Goal: Obtain resource: Obtain resource

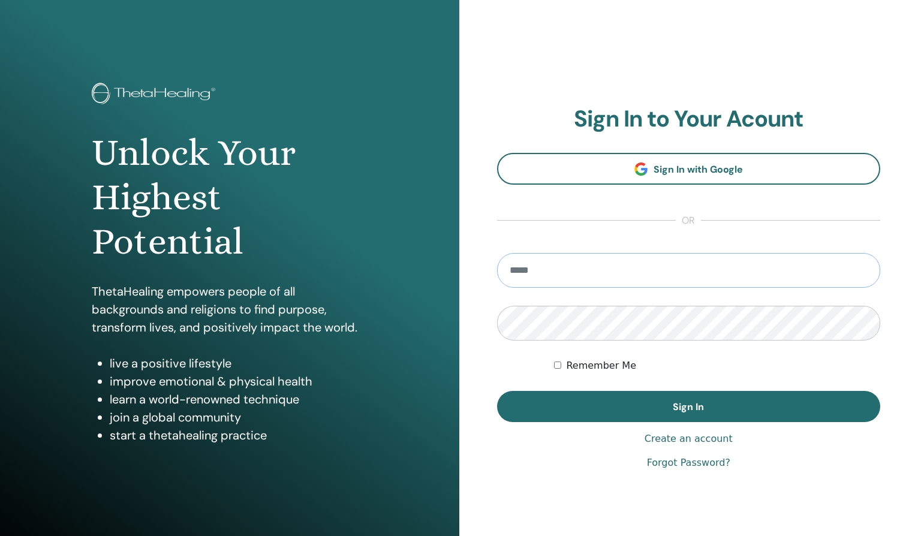
type input "**********"
click at [688, 407] on button "Sign In" at bounding box center [689, 406] width 384 height 31
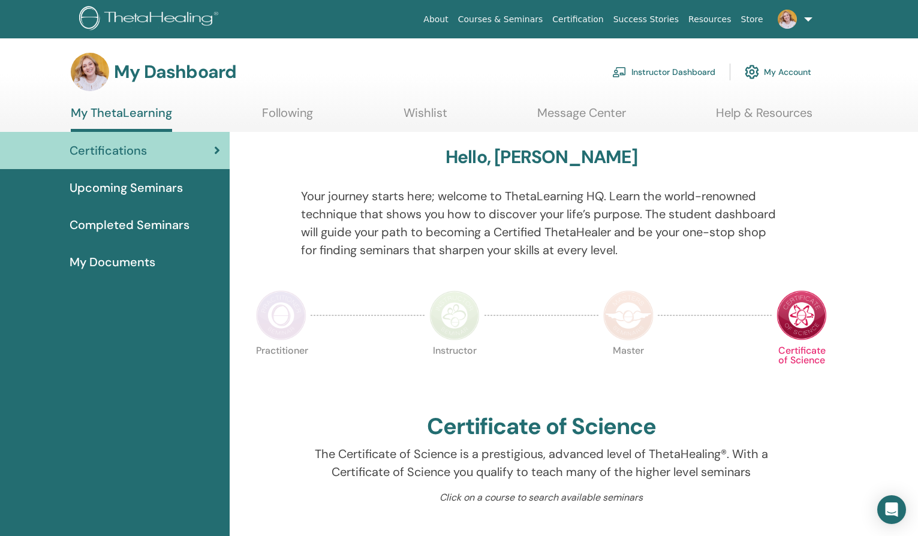
click at [678, 71] on link "Instructor Dashboard" at bounding box center [663, 72] width 103 height 26
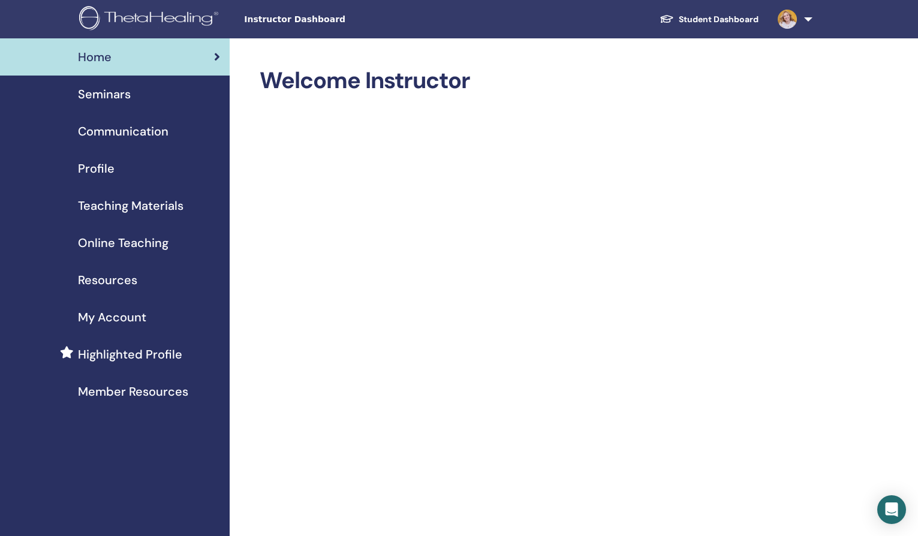
click at [115, 92] on span "Seminars" at bounding box center [104, 94] width 53 height 18
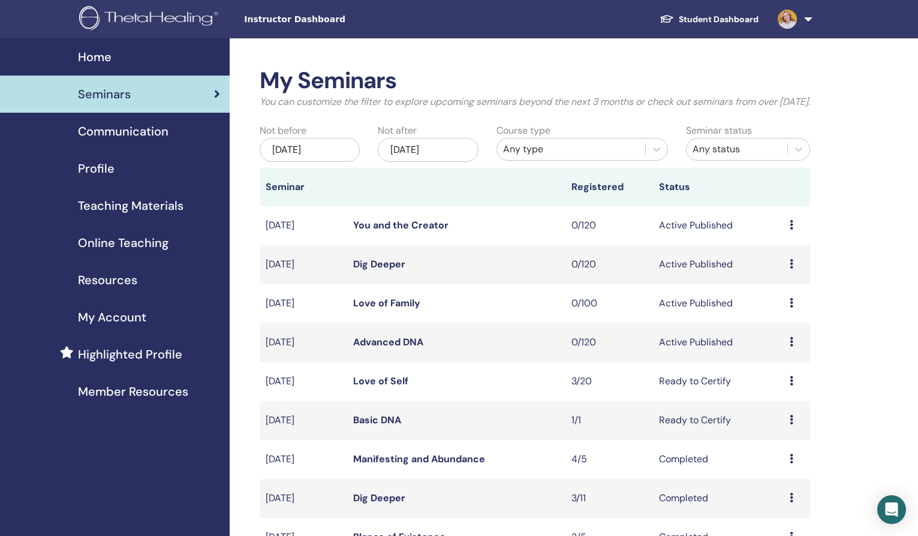
click at [110, 208] on span "Teaching Materials" at bounding box center [131, 206] width 106 height 18
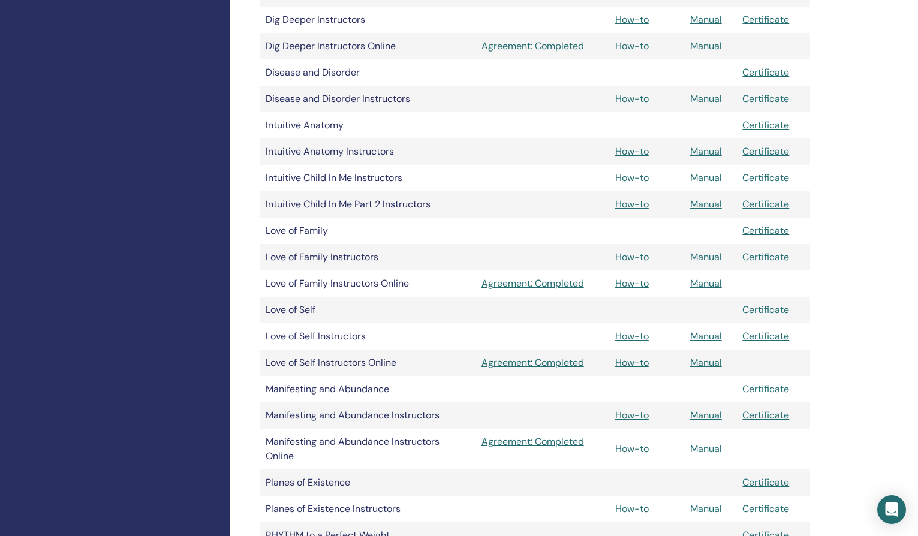
scroll to position [606, 0]
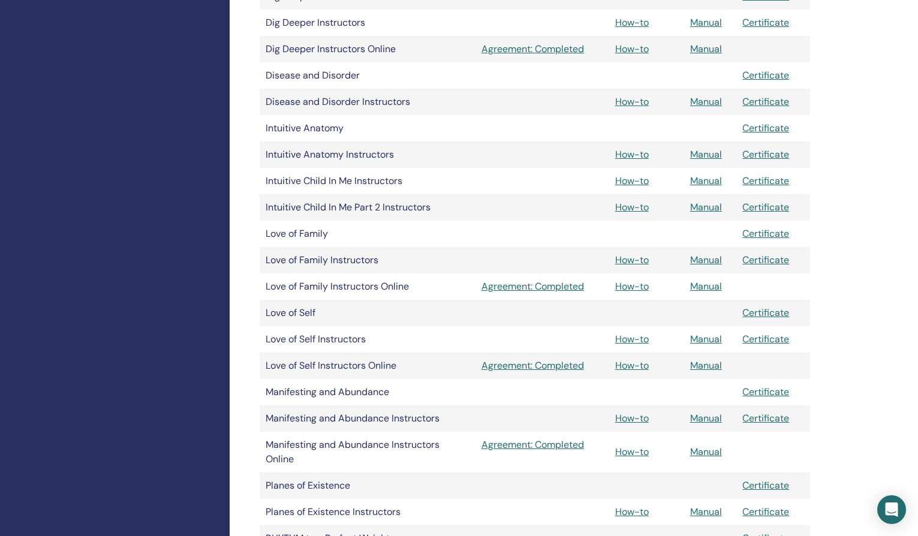
click at [712, 181] on link "Manual" at bounding box center [706, 181] width 32 height 13
